Goal: Task Accomplishment & Management: Use online tool/utility

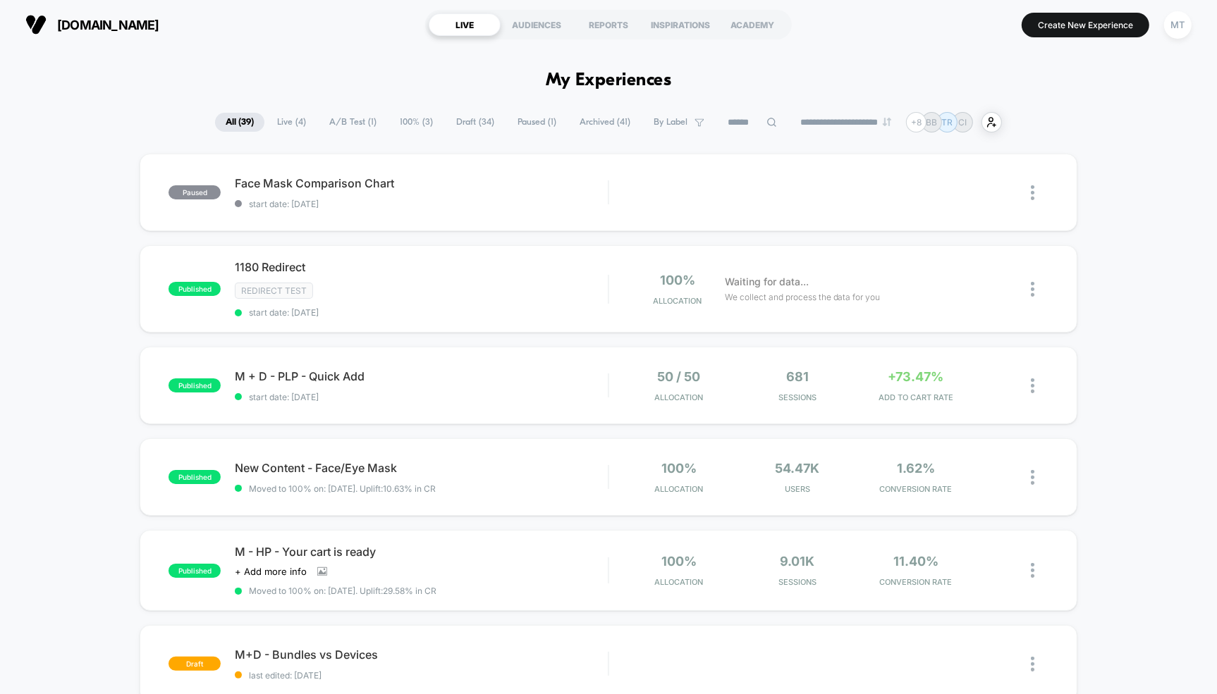
click at [464, 123] on span "Draft ( 34 )" at bounding box center [475, 122] width 59 height 19
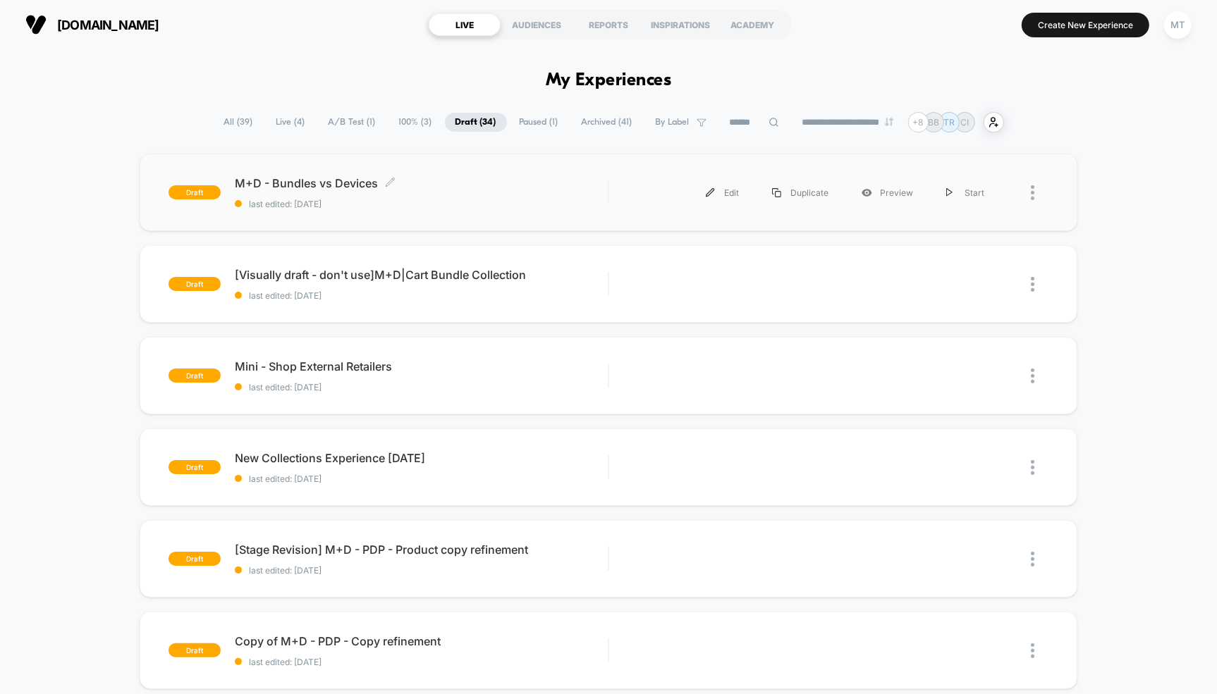
click at [309, 185] on span "M+D - Bundles vs Devices Click to edit experience details" at bounding box center [421, 183] width 373 height 14
